Goal: Information Seeking & Learning: Find specific fact

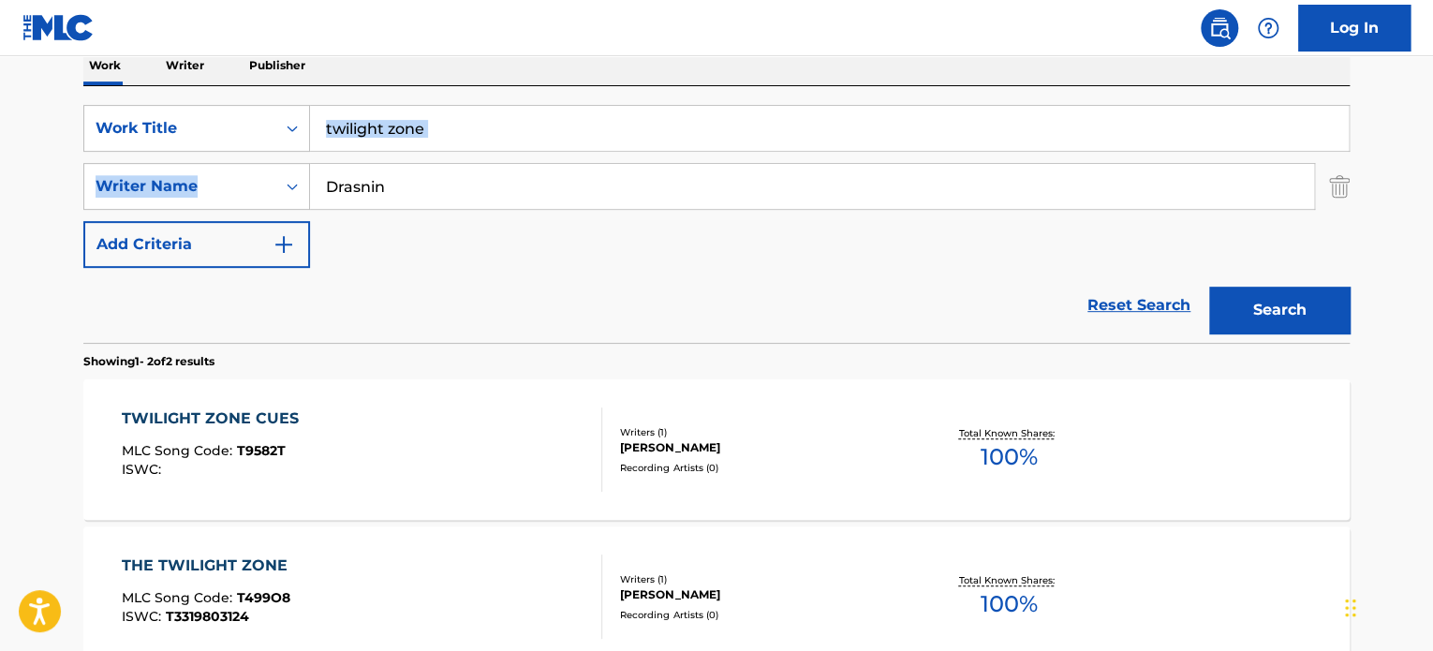
drag, startPoint x: 447, startPoint y: 142, endPoint x: 13, endPoint y: 119, distance: 434.4
click at [13, 119] on main "The MLC Public Work Search The accuracy and completeness of The MLC's data is d…" at bounding box center [716, 254] width 1433 height 1020
click at [504, 111] on input "twilight zone" at bounding box center [829, 128] width 1039 height 45
click at [503, 111] on input "twilight zone" at bounding box center [829, 128] width 1039 height 45
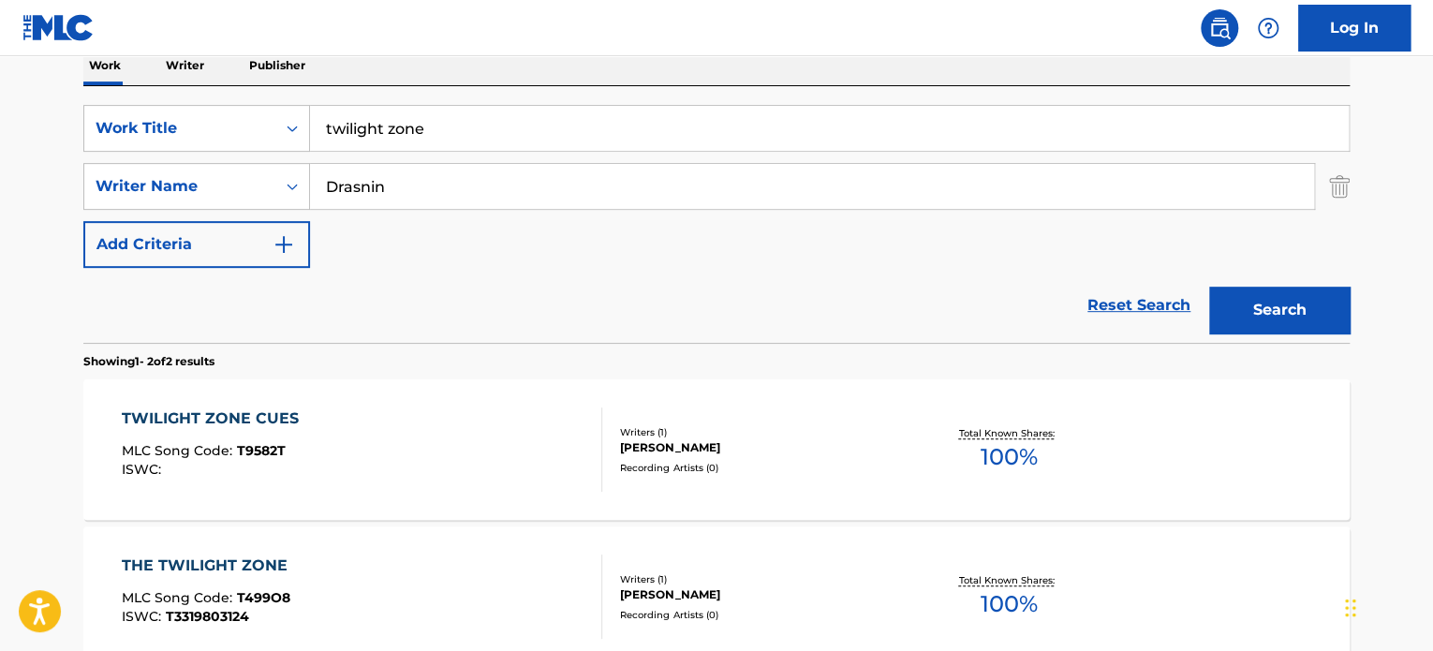
paste input "Goin' for Mi"
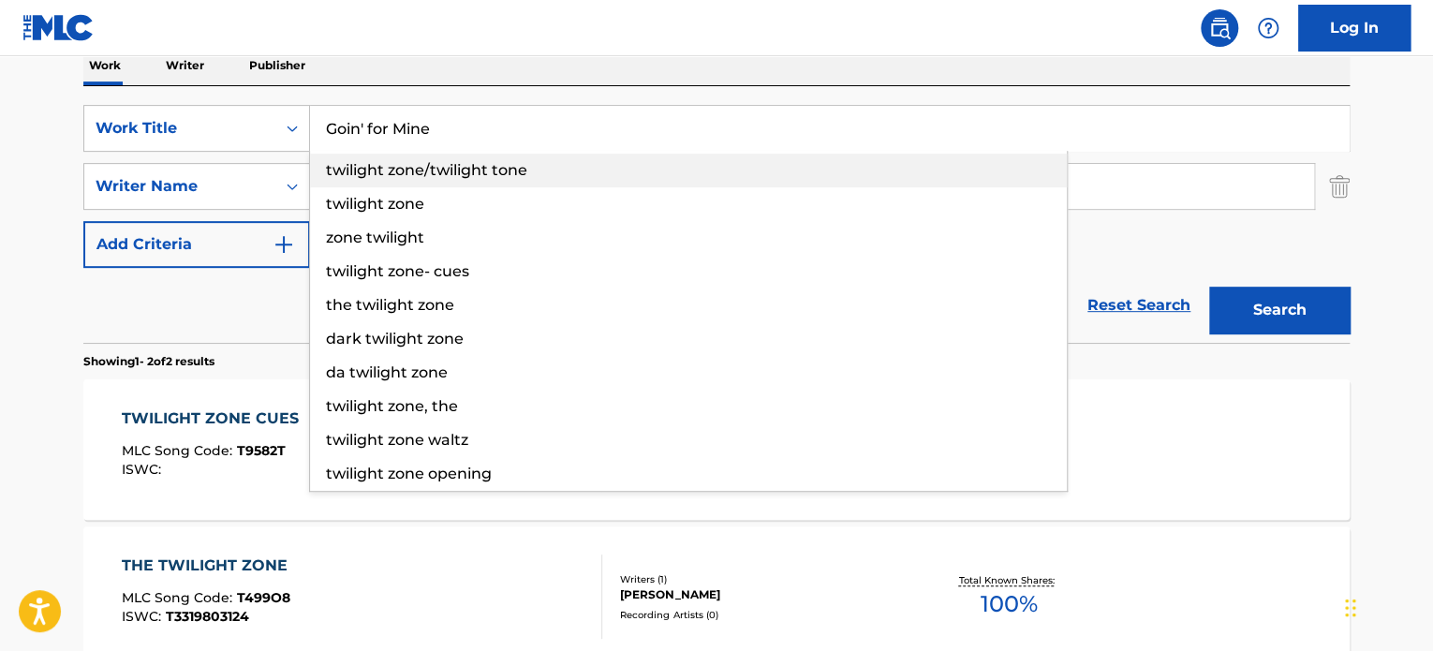
type input "Goin' for Mine"
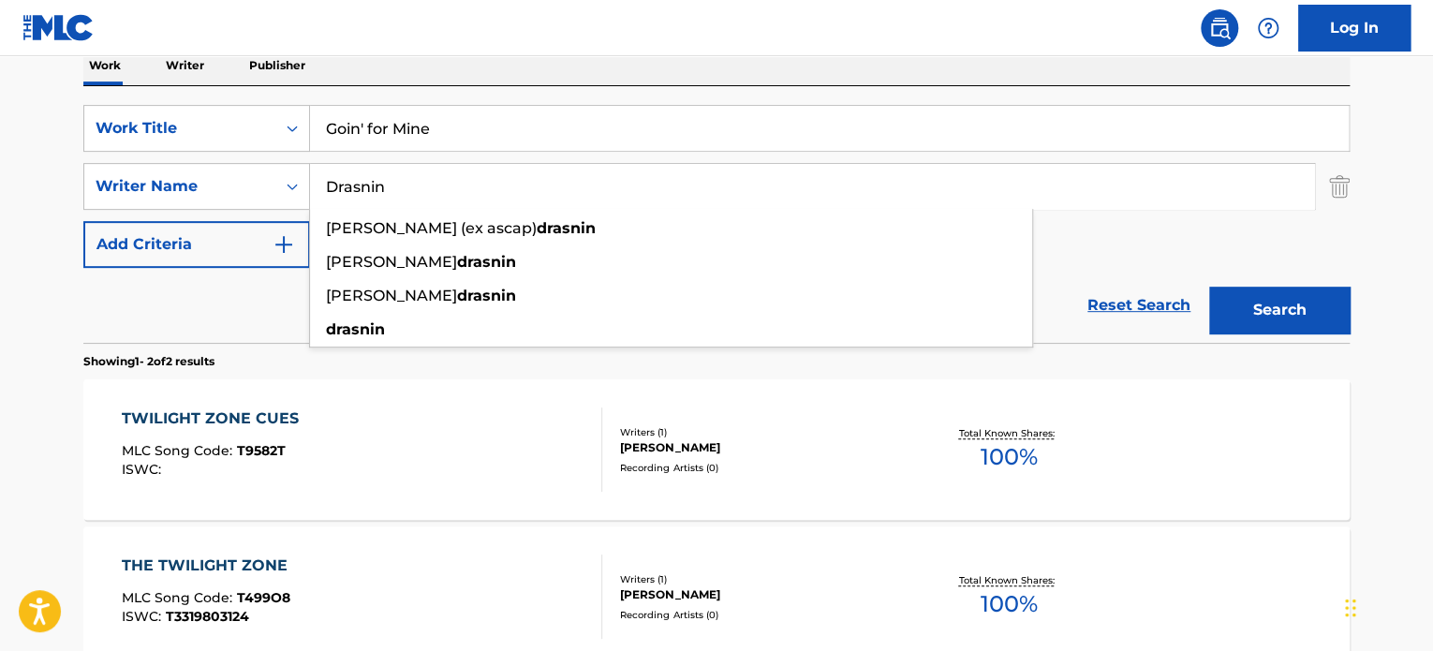
click at [491, 175] on input "Drasnin" at bounding box center [812, 186] width 1004 height 45
click at [1062, 164] on input "Drasnin" at bounding box center [812, 186] width 1004 height 45
click at [1103, 205] on input "Drasnin" at bounding box center [812, 186] width 1004 height 45
click at [1104, 204] on input "Drasnin" at bounding box center [812, 186] width 1004 height 45
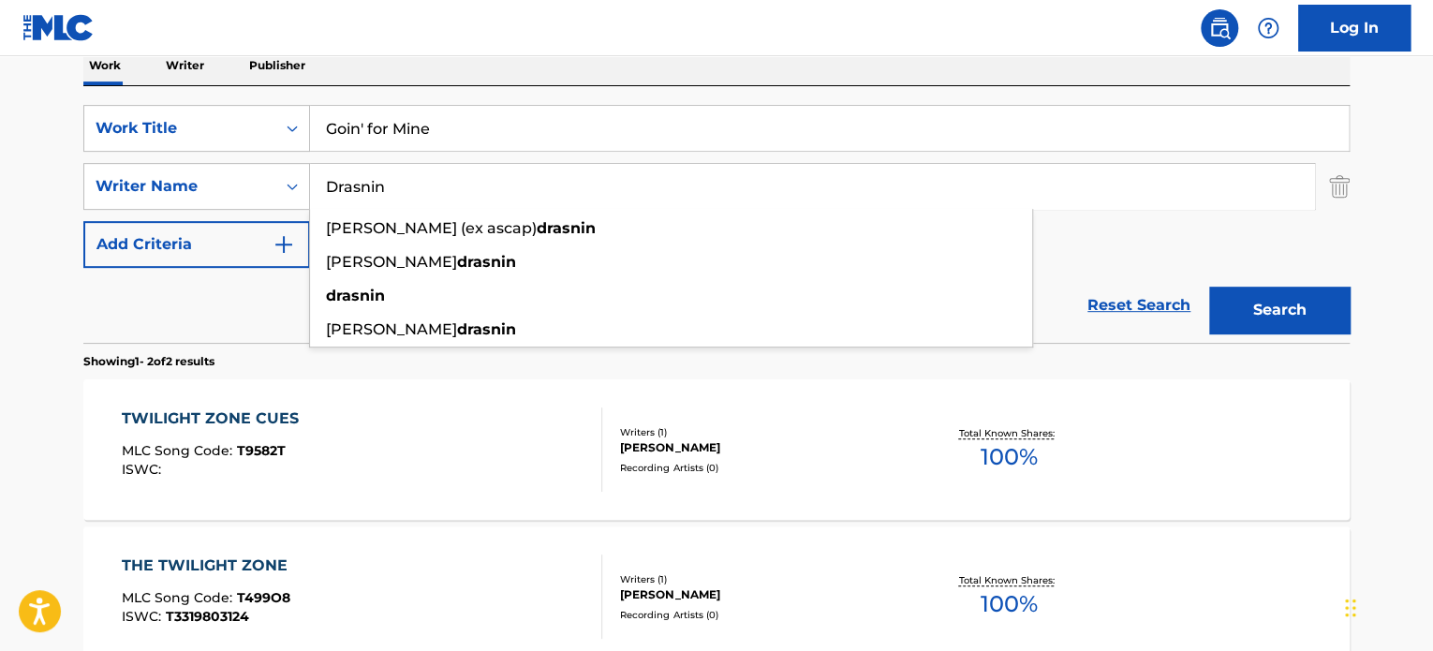
click at [1104, 204] on input "Drasnin" at bounding box center [812, 186] width 1004 height 45
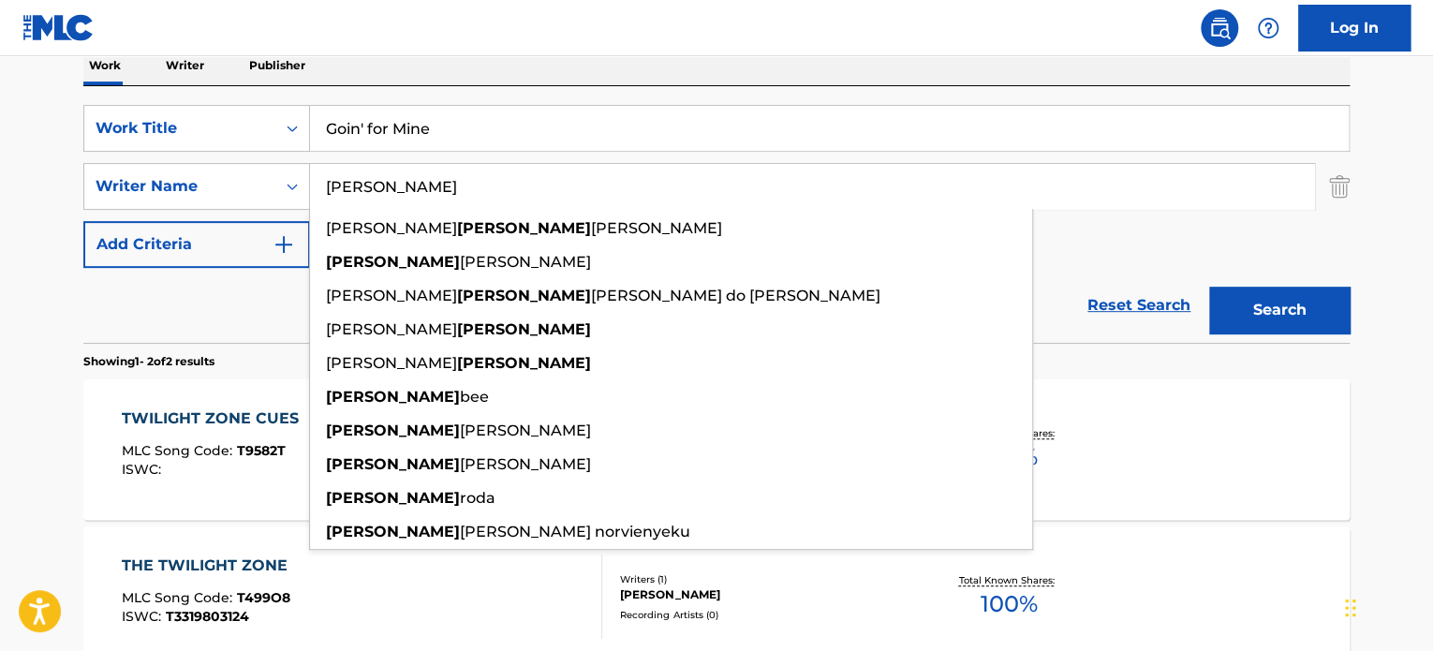
type input "maxwell"
click at [1209, 287] on button "Search" at bounding box center [1279, 310] width 141 height 47
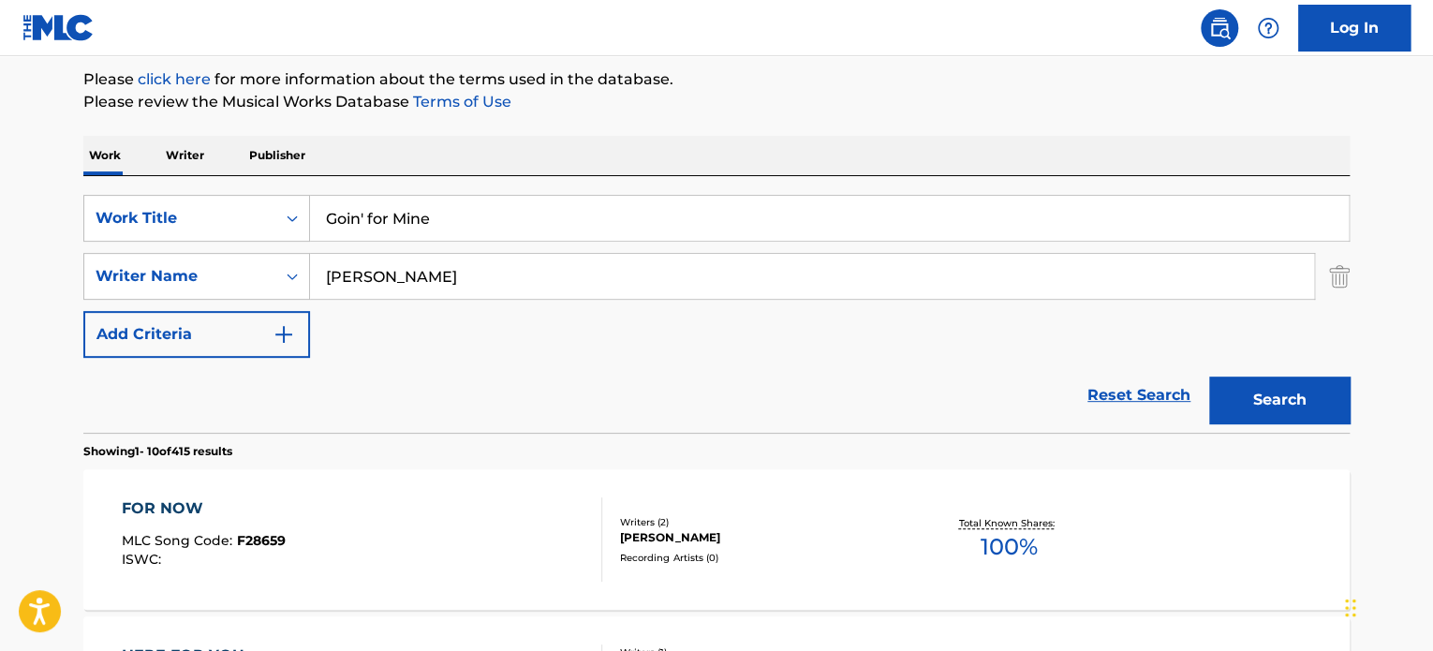
click at [1288, 553] on div "FOR NOW MLC Song Code : F28659 ISWC : Writers ( 2 ) LABORIEL, MAXWELL Recording…" at bounding box center [716, 539] width 1267 height 141
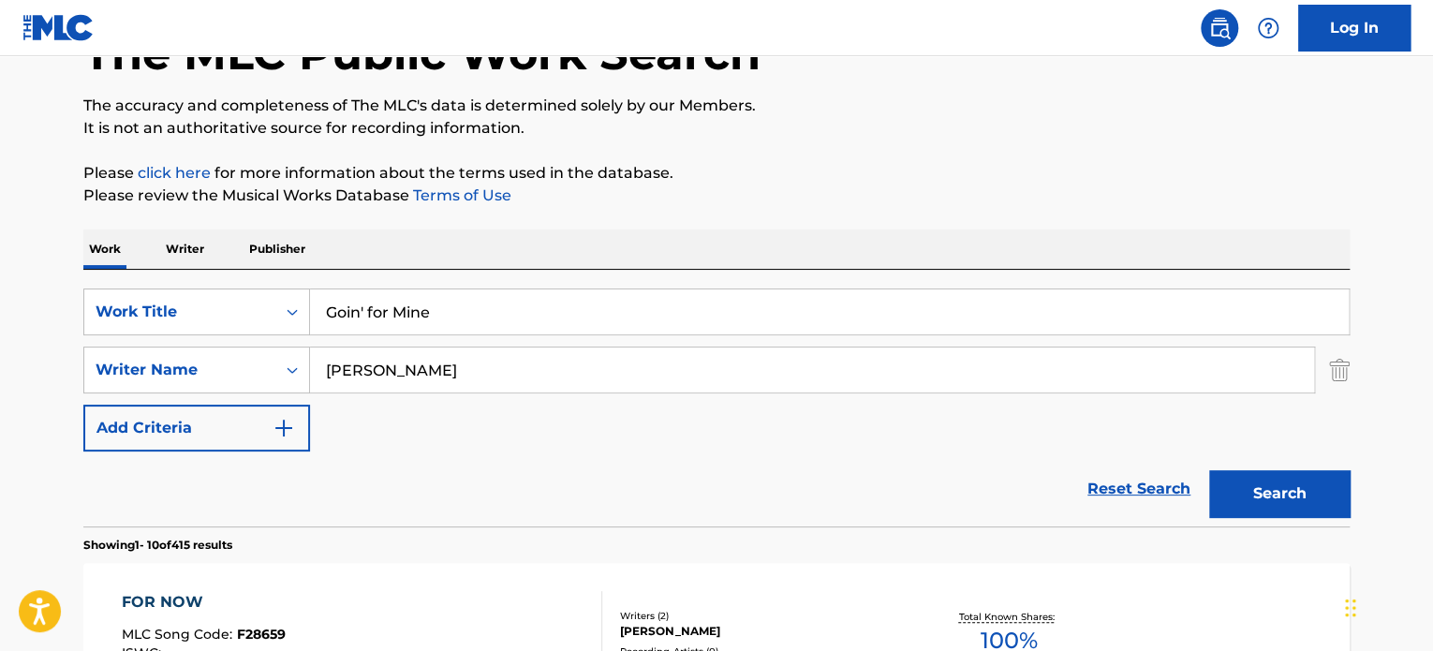
scroll to position [129, 0]
drag, startPoint x: 591, startPoint y: 333, endPoint x: -210, endPoint y: 288, distance: 802.3
click at [0, 288] on html "Accessibility Screen-Reader Guide, Feedback, and Issue Reporting | New window C…" at bounding box center [716, 196] width 1433 height 651
paste input "T0728999072"
type input "T0728999072"
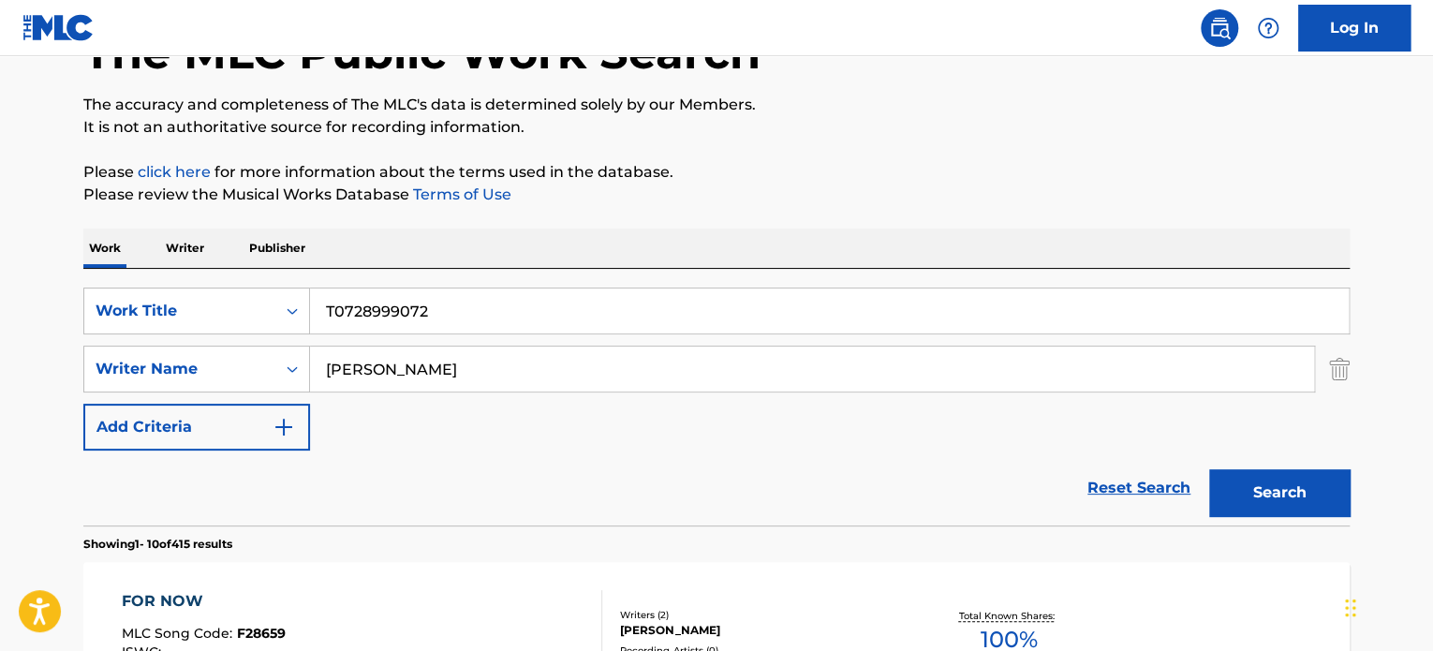
click at [1344, 367] on img "Search Form" at bounding box center [1339, 369] width 21 height 47
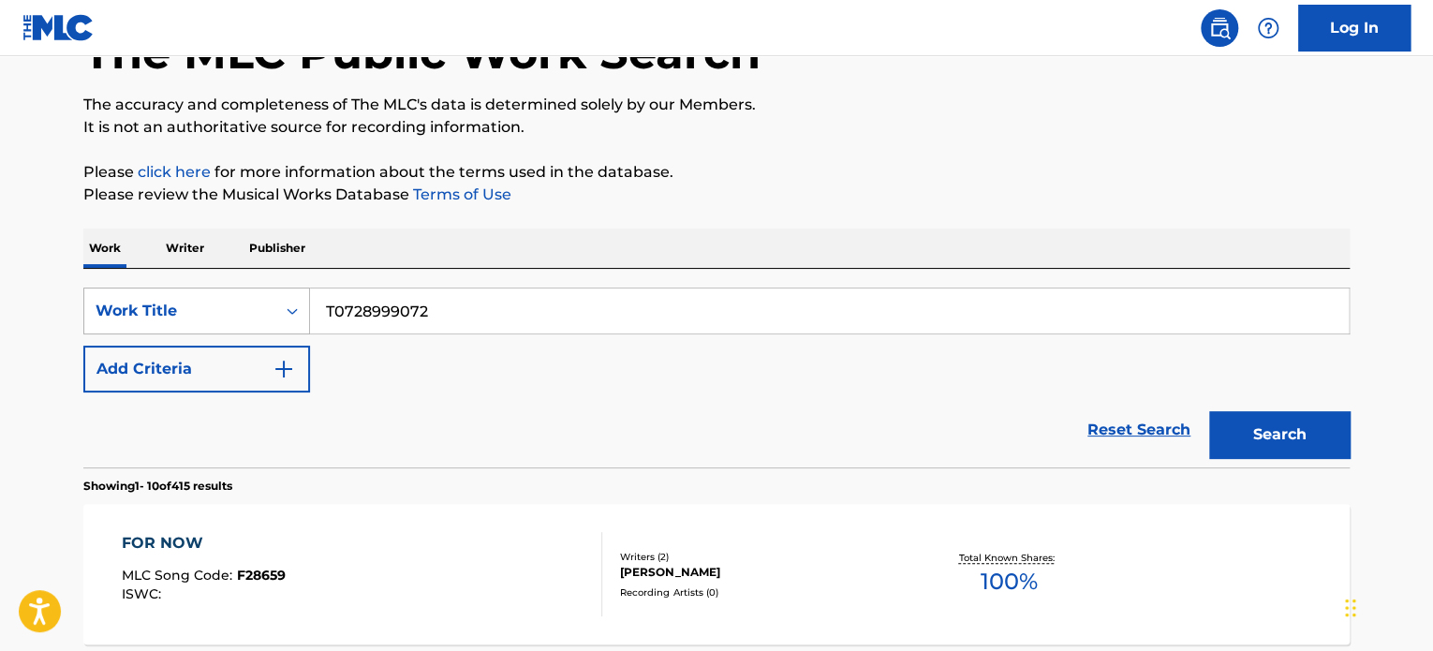
click at [266, 315] on div "Work Title" at bounding box center [179, 311] width 191 height 36
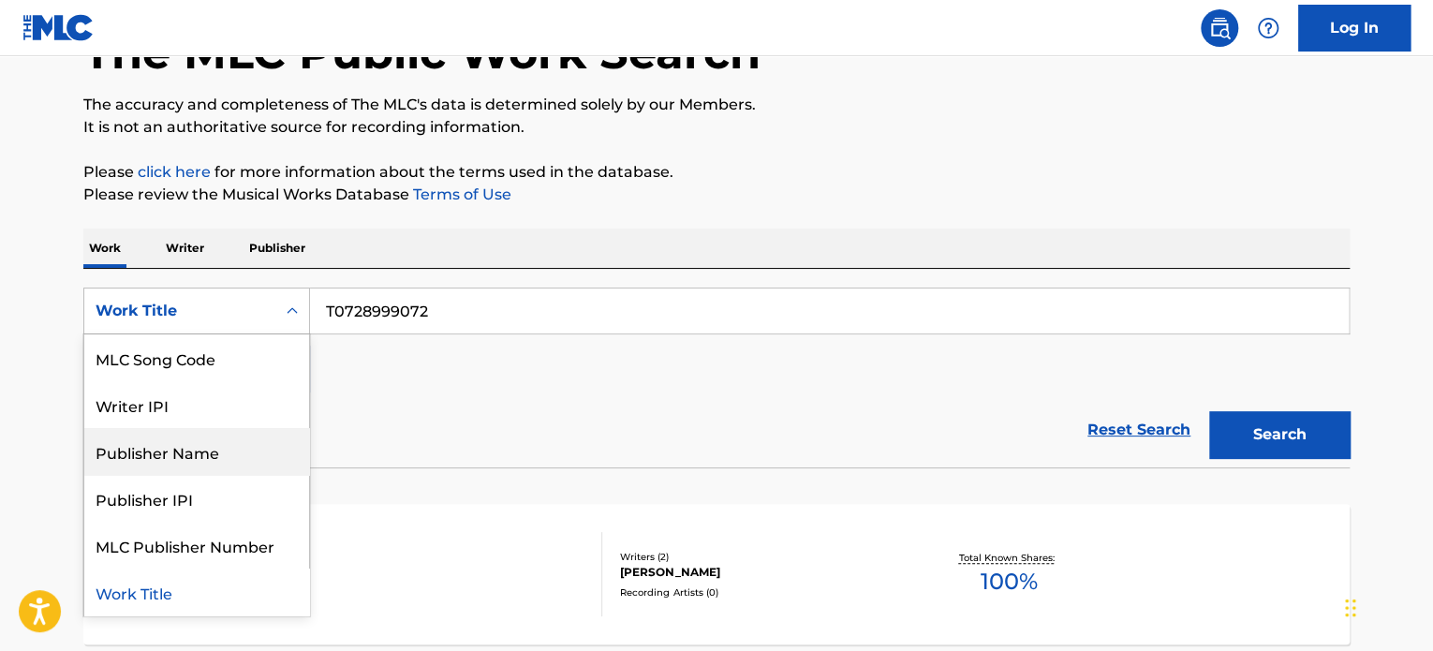
scroll to position [0, 0]
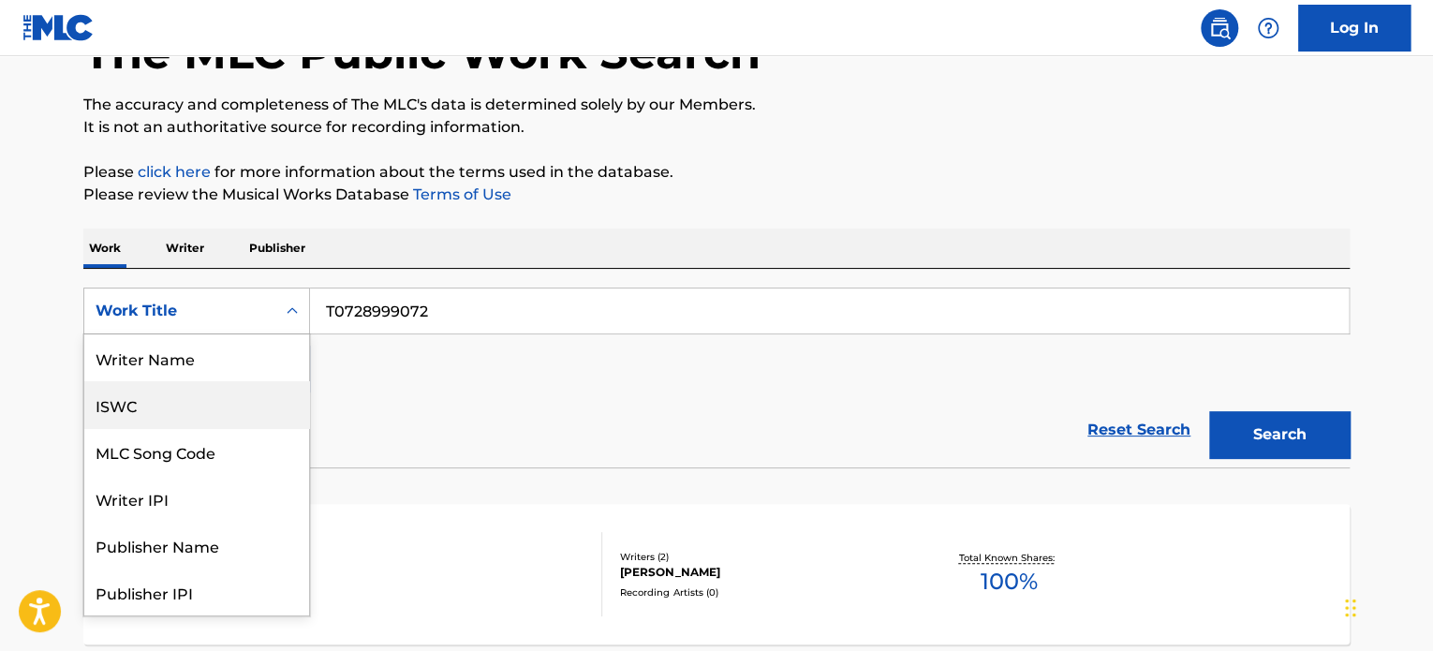
click at [215, 399] on div "ISWC" at bounding box center [196, 404] width 225 height 47
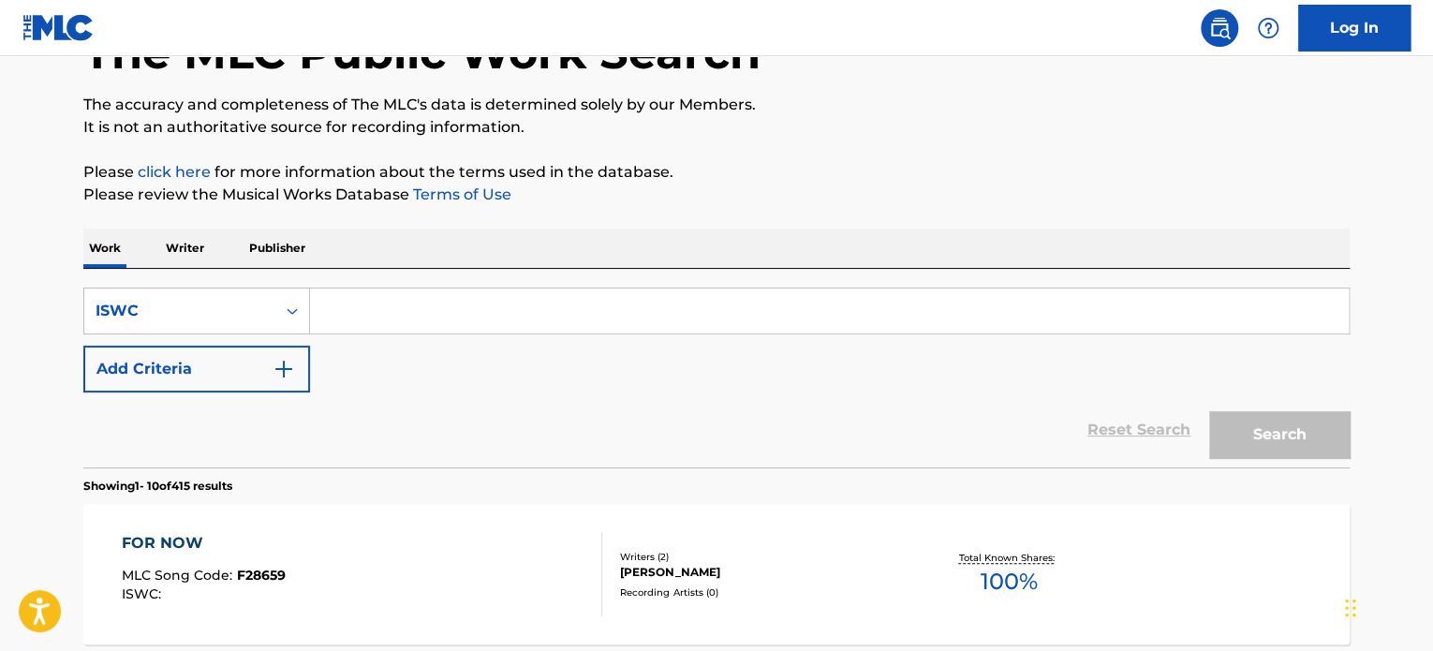
click at [870, 348] on div "SearchWithCriteria0ea4eba3-25e0-48d5-8fe2-01e2e9e55a39 ISWC Add Criteria" at bounding box center [716, 340] width 1267 height 105
click at [872, 335] on div "SearchWithCriteria0ea4eba3-25e0-48d5-8fe2-01e2e9e55a39 ISWC Add Criteria" at bounding box center [716, 340] width 1267 height 105
click at [918, 297] on input "Search Form" at bounding box center [829, 311] width 1039 height 45
paste input "T0728999072"
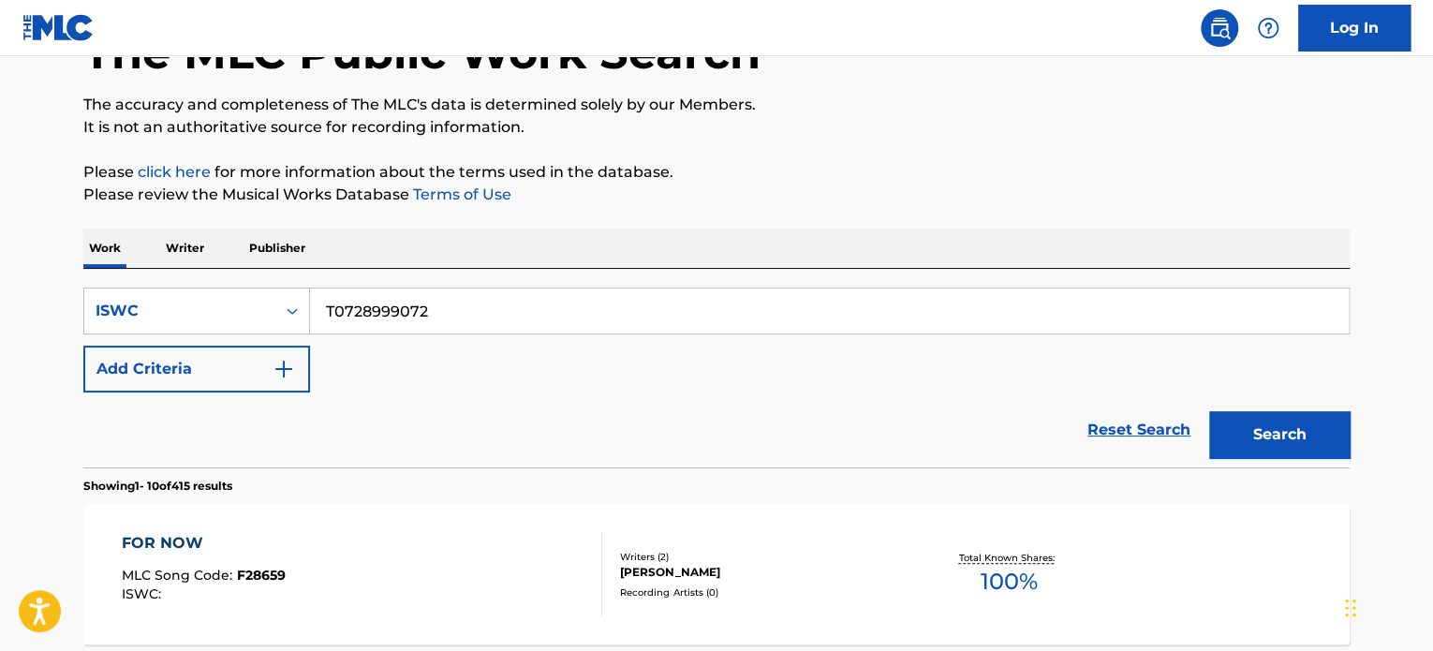
type input "T0728999072"
click at [1319, 446] on button "Search" at bounding box center [1279, 434] width 141 height 47
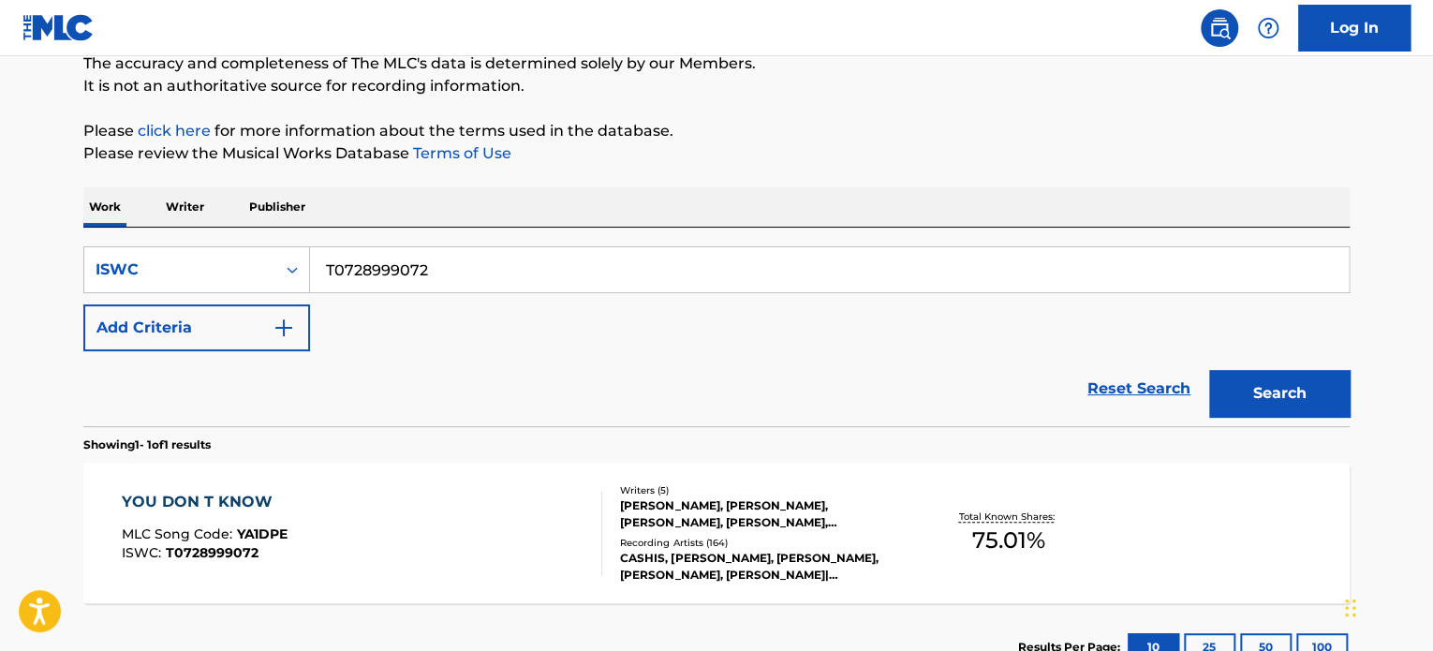
scroll to position [223, 0]
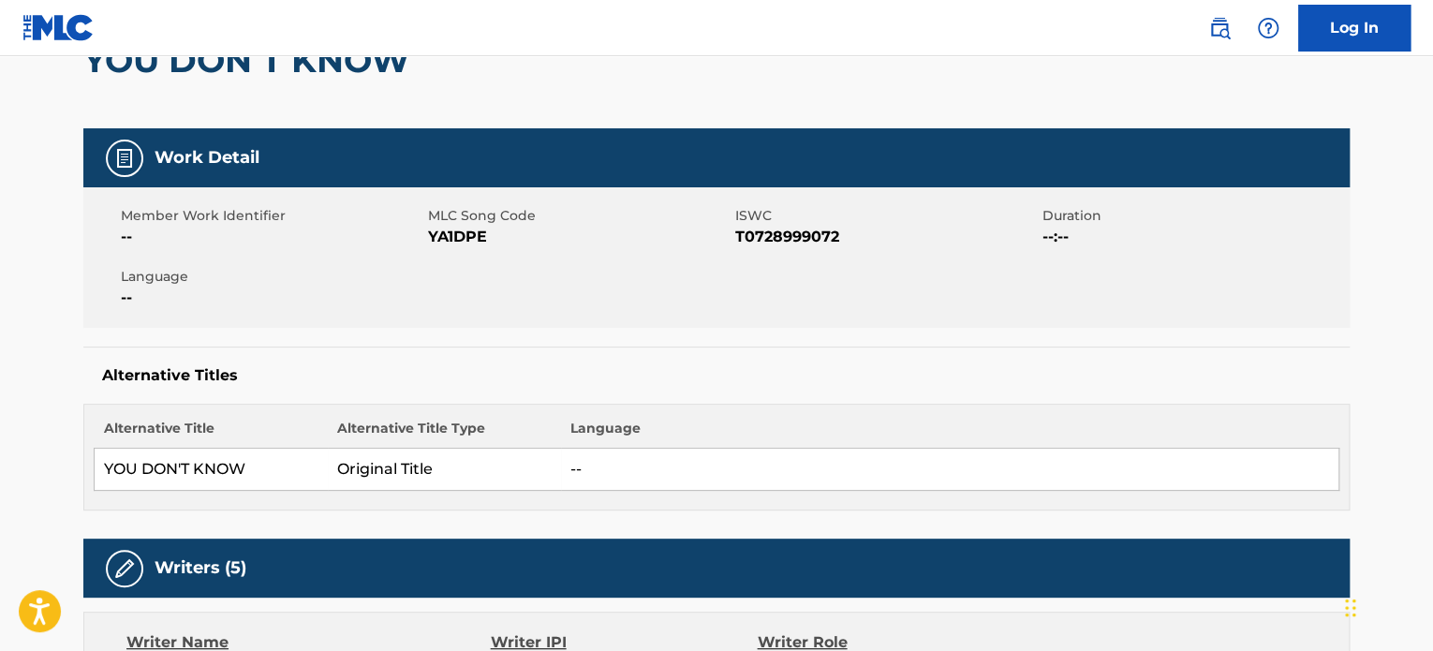
scroll to position [468, 0]
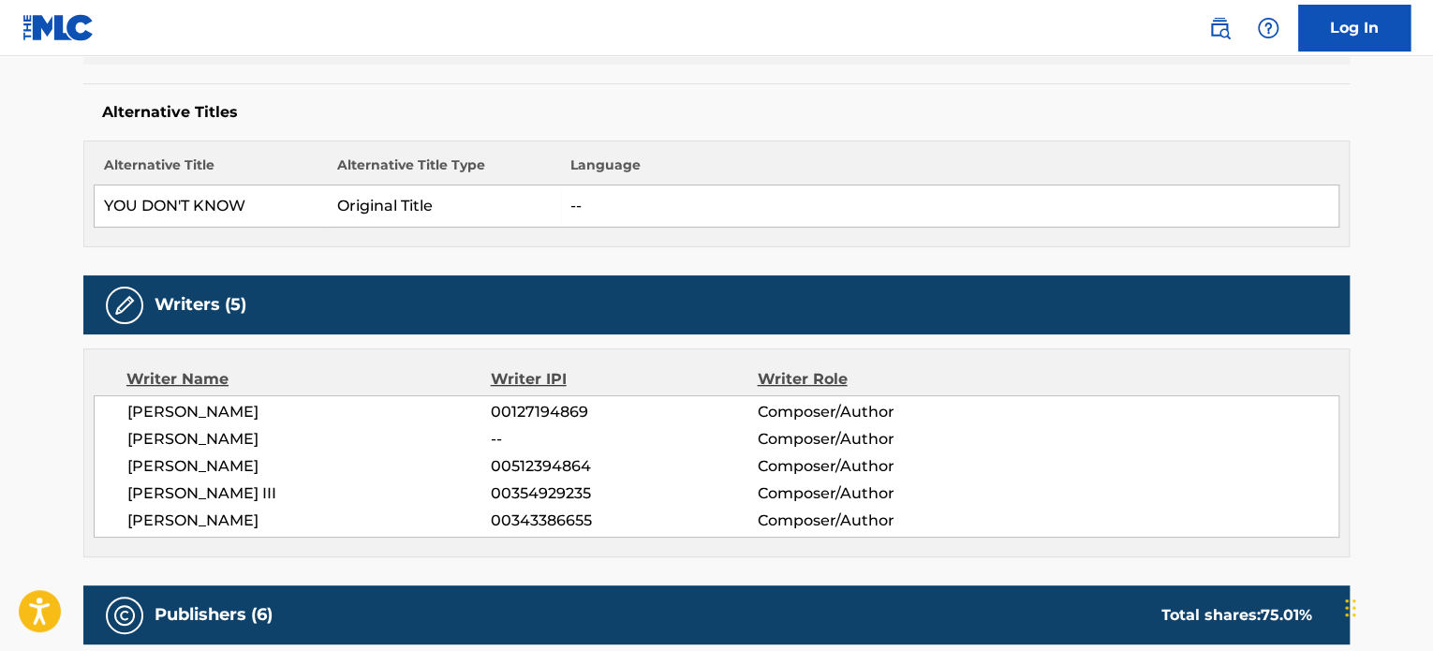
click at [268, 478] on div "[PERSON_NAME] 00127194869 Composer/Author [PERSON_NAME] -- Composer/Author [PER…" at bounding box center [717, 466] width 1246 height 142
click at [279, 519] on span "[PERSON_NAME]" at bounding box center [308, 521] width 363 height 22
click at [292, 428] on span "[PERSON_NAME]" at bounding box center [308, 439] width 363 height 22
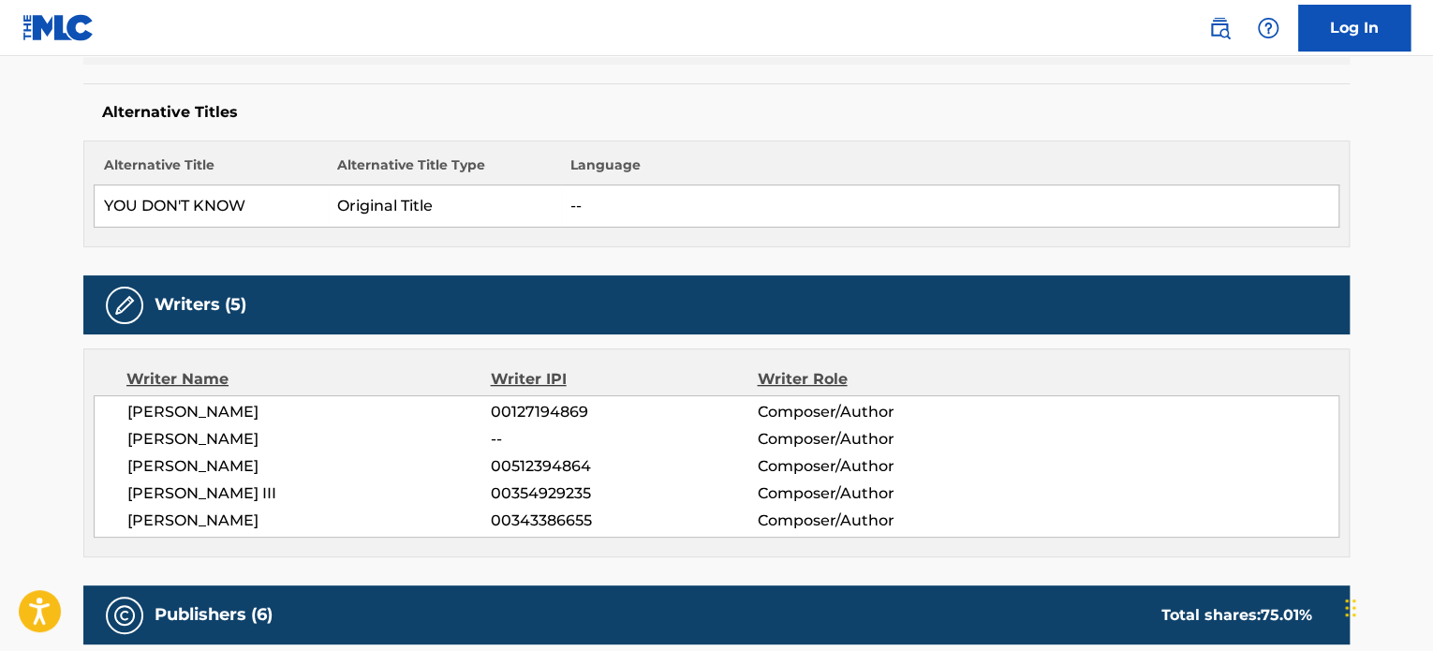
click at [292, 428] on span "[PERSON_NAME]" at bounding box center [308, 439] width 363 height 22
